Goal: Task Accomplishment & Management: Use online tool/utility

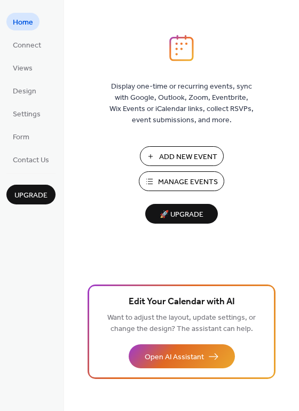
click at [161, 177] on span "Manage Events" at bounding box center [188, 182] width 60 height 11
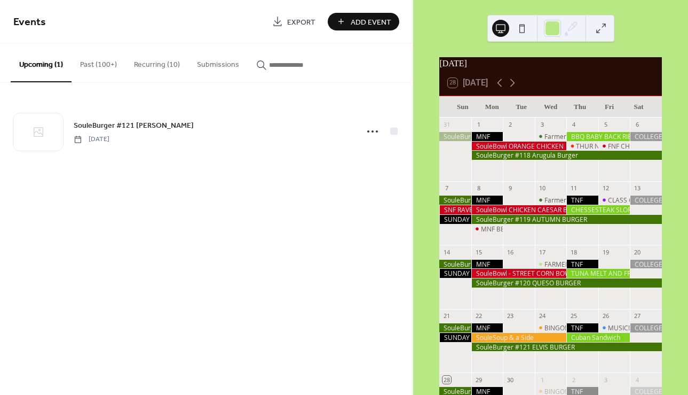
click at [337, 19] on button "Add Event" at bounding box center [364, 22] width 72 height 18
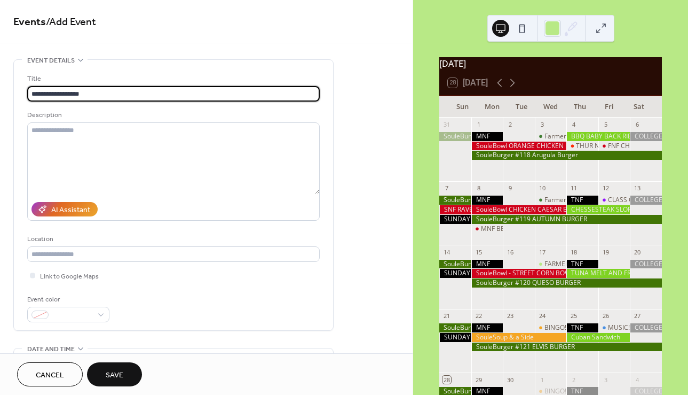
type input "**********"
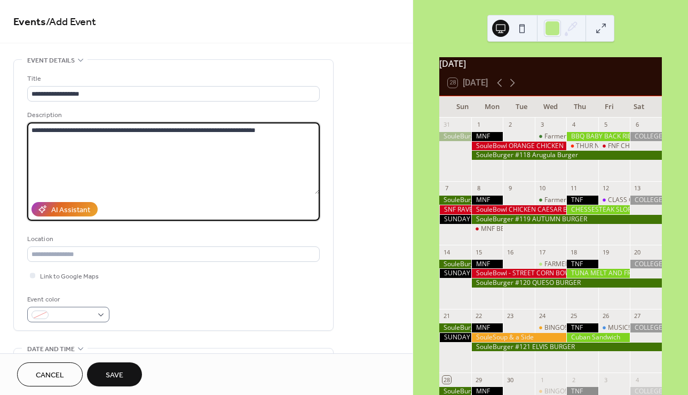
type textarea "**********"
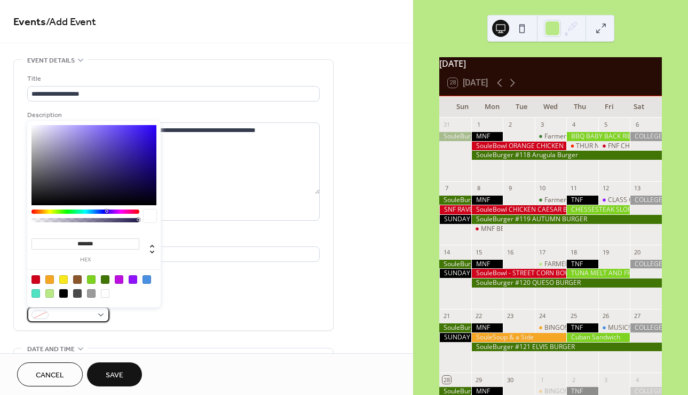
click at [100, 310] on div at bounding box center [68, 313] width 82 height 15
click at [63, 277] on div at bounding box center [63, 279] width 9 height 9
type input "*******"
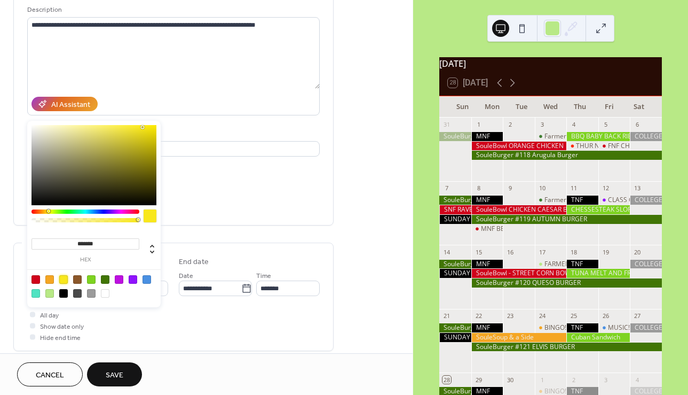
scroll to position [107, 0]
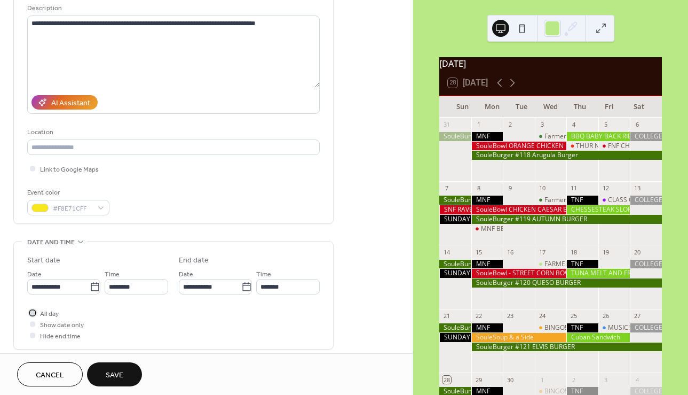
click at [33, 310] on div at bounding box center [32, 312] width 5 height 5
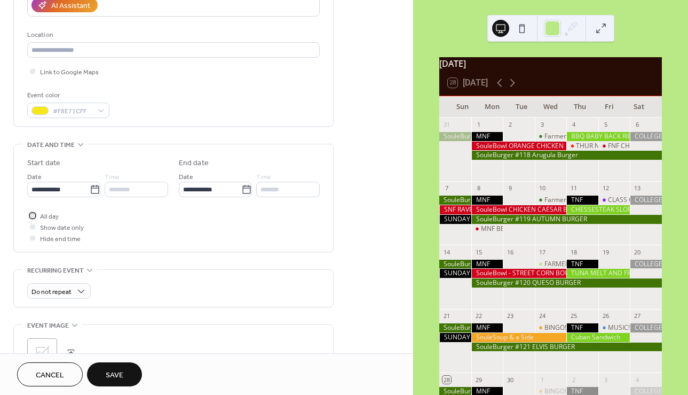
scroll to position [215, 0]
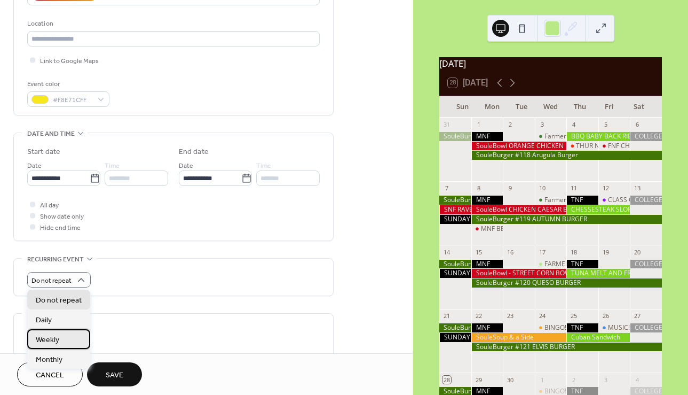
click at [46, 340] on span "Weekly" at bounding box center [47, 339] width 23 height 11
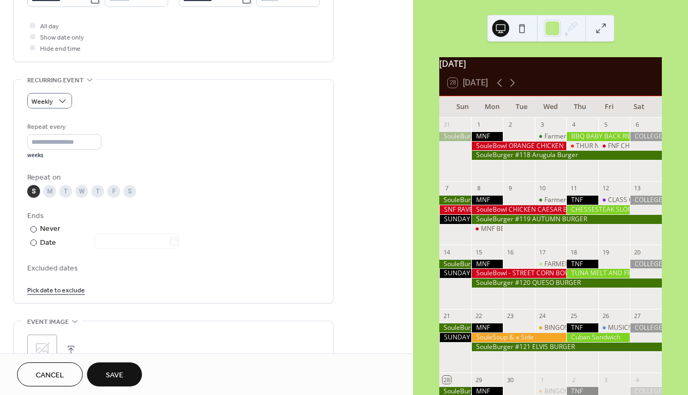
scroll to position [395, 0]
click at [44, 189] on div "M" at bounding box center [49, 190] width 13 height 13
click at [34, 187] on div "S" at bounding box center [33, 190] width 13 height 13
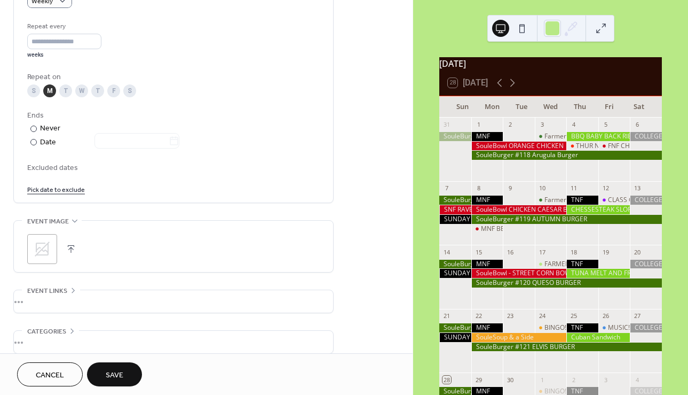
scroll to position [547, 0]
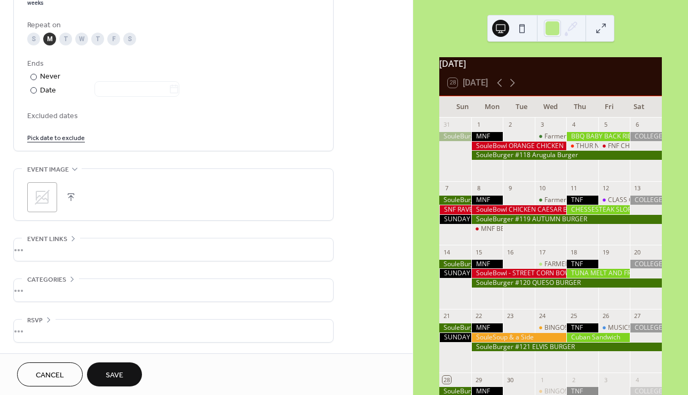
click at [41, 207] on div ";" at bounding box center [42, 197] width 30 height 30
